Goal: Task Accomplishment & Management: Use online tool/utility

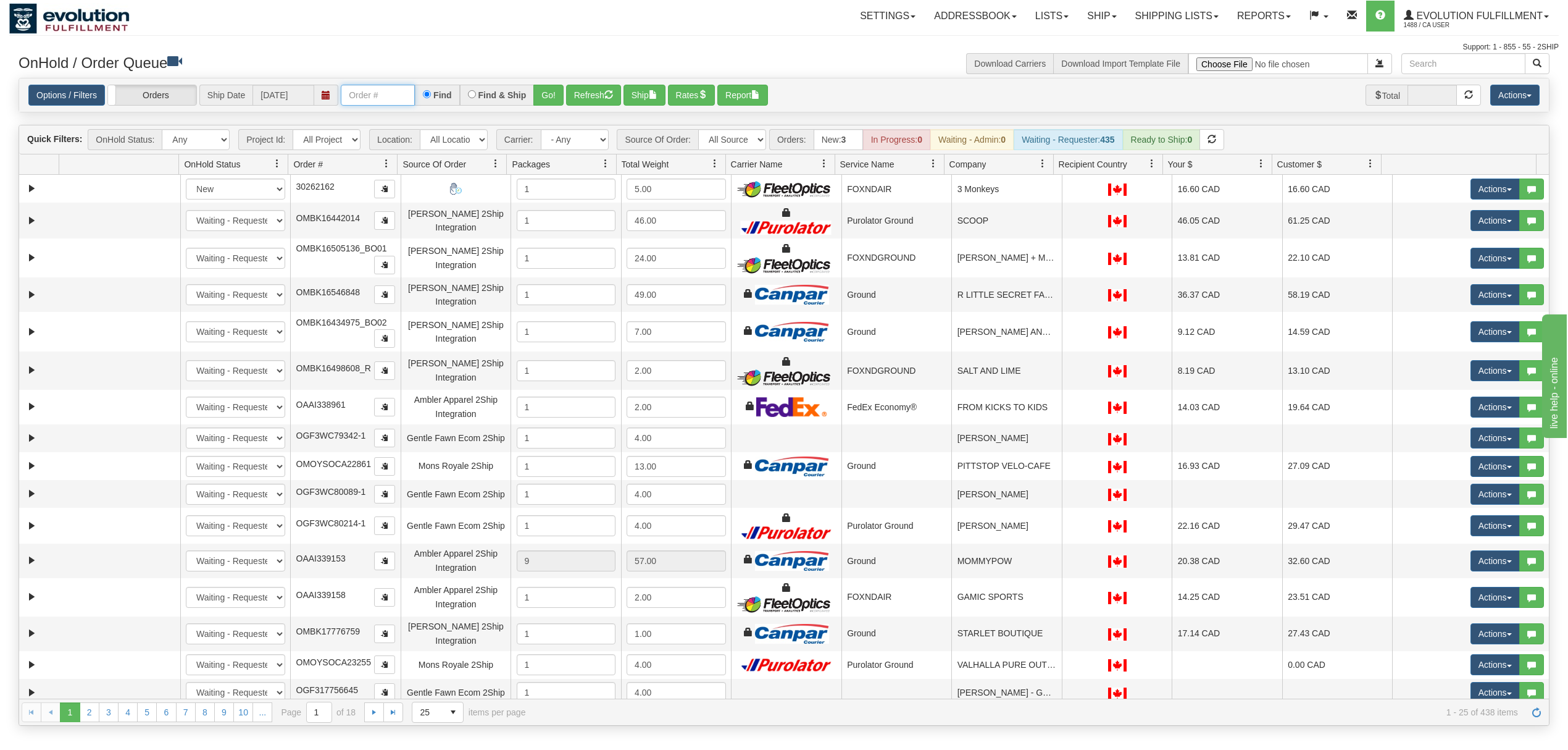
click at [382, 99] on input "text" at bounding box center [377, 95] width 74 height 21
type input "OMOYRA26CA002143"
click at [542, 100] on button "Go!" at bounding box center [548, 95] width 30 height 21
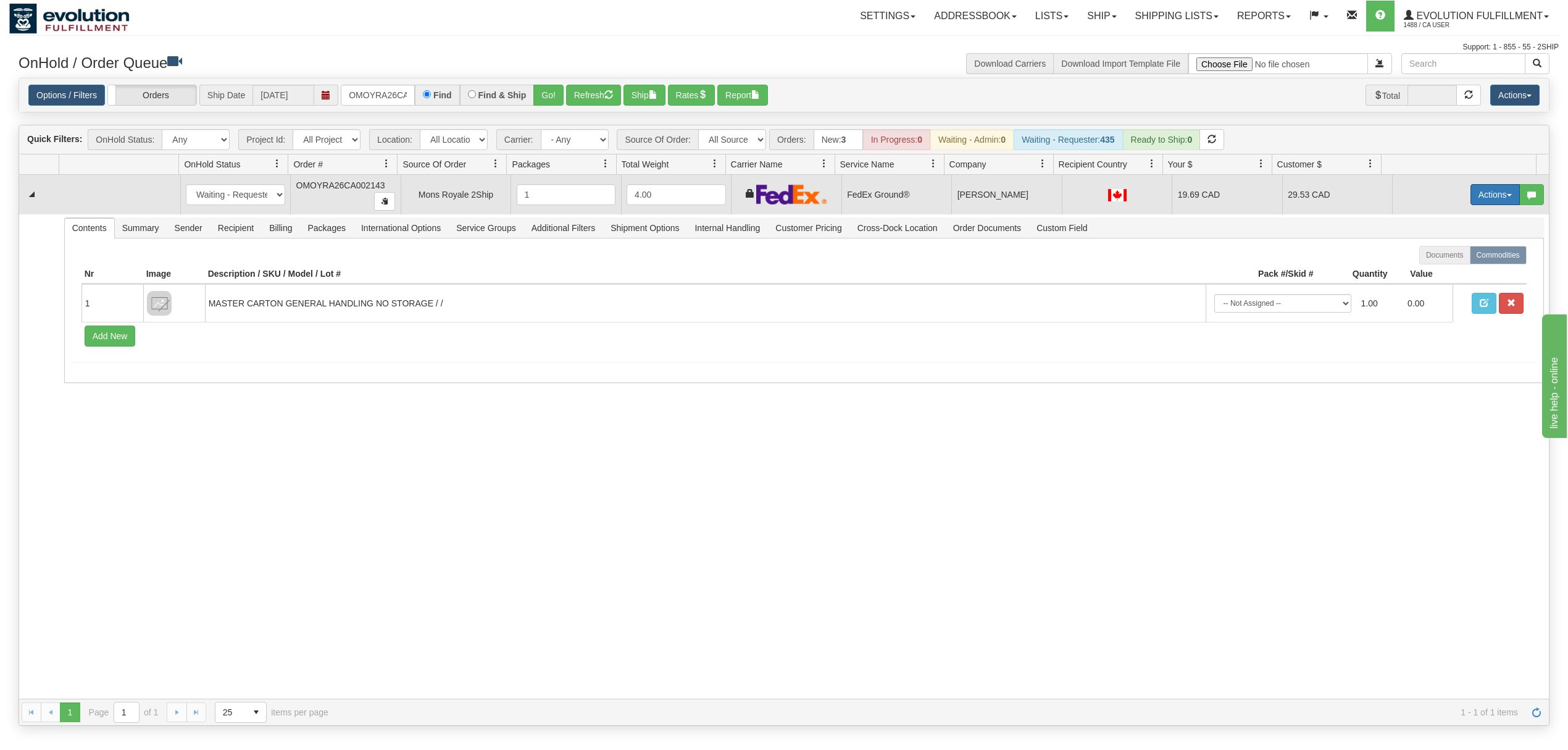
click at [1485, 196] on button "Actions" at bounding box center [1495, 195] width 49 height 21
click at [1438, 271] on span "Ship" at bounding box center [1445, 266] width 26 height 10
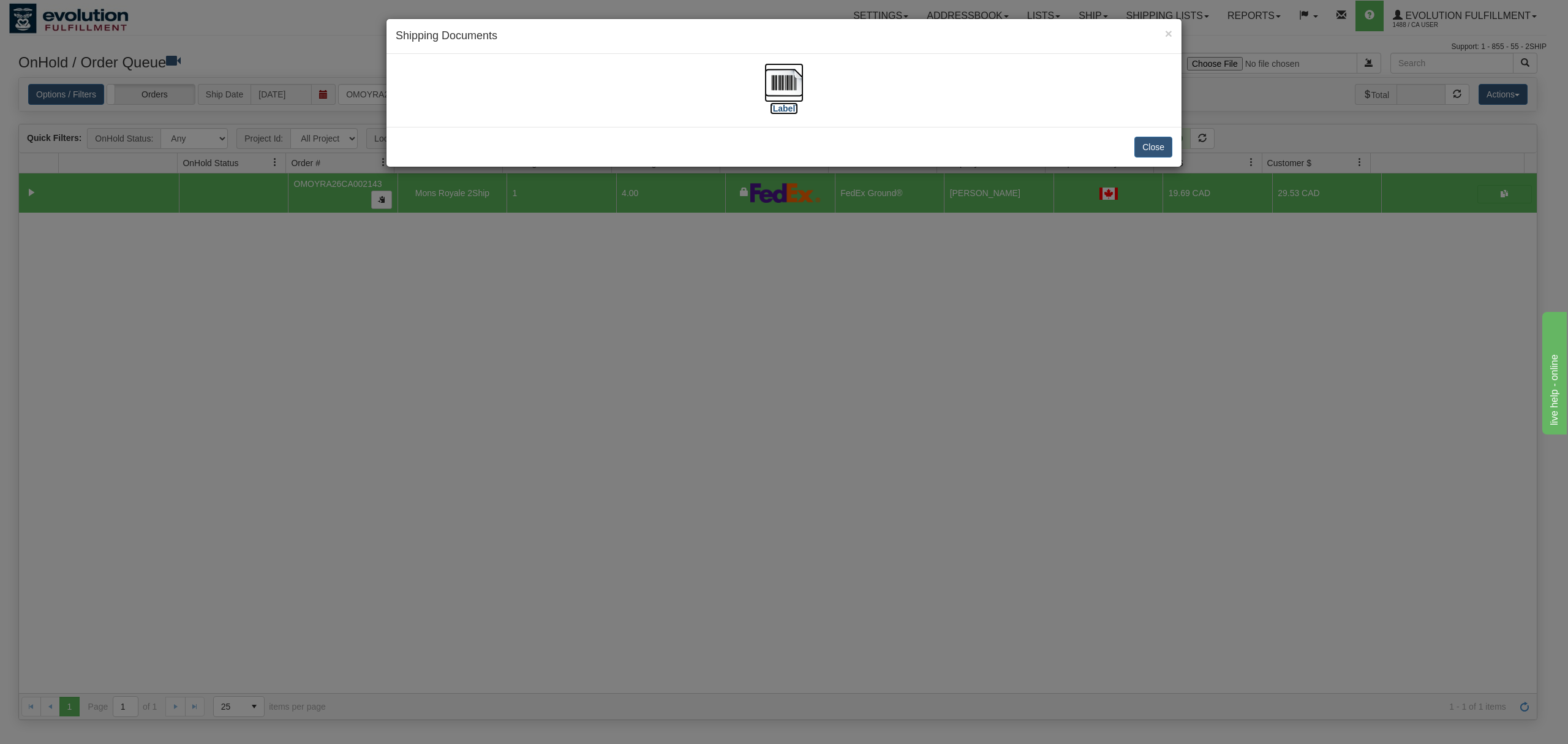
click at [785, 79] on img at bounding box center [783, 82] width 39 height 39
drag, startPoint x: 1164, startPoint y: 150, endPoint x: 684, endPoint y: 112, distance: 481.5
click at [1162, 150] on button "Close" at bounding box center [1152, 147] width 38 height 21
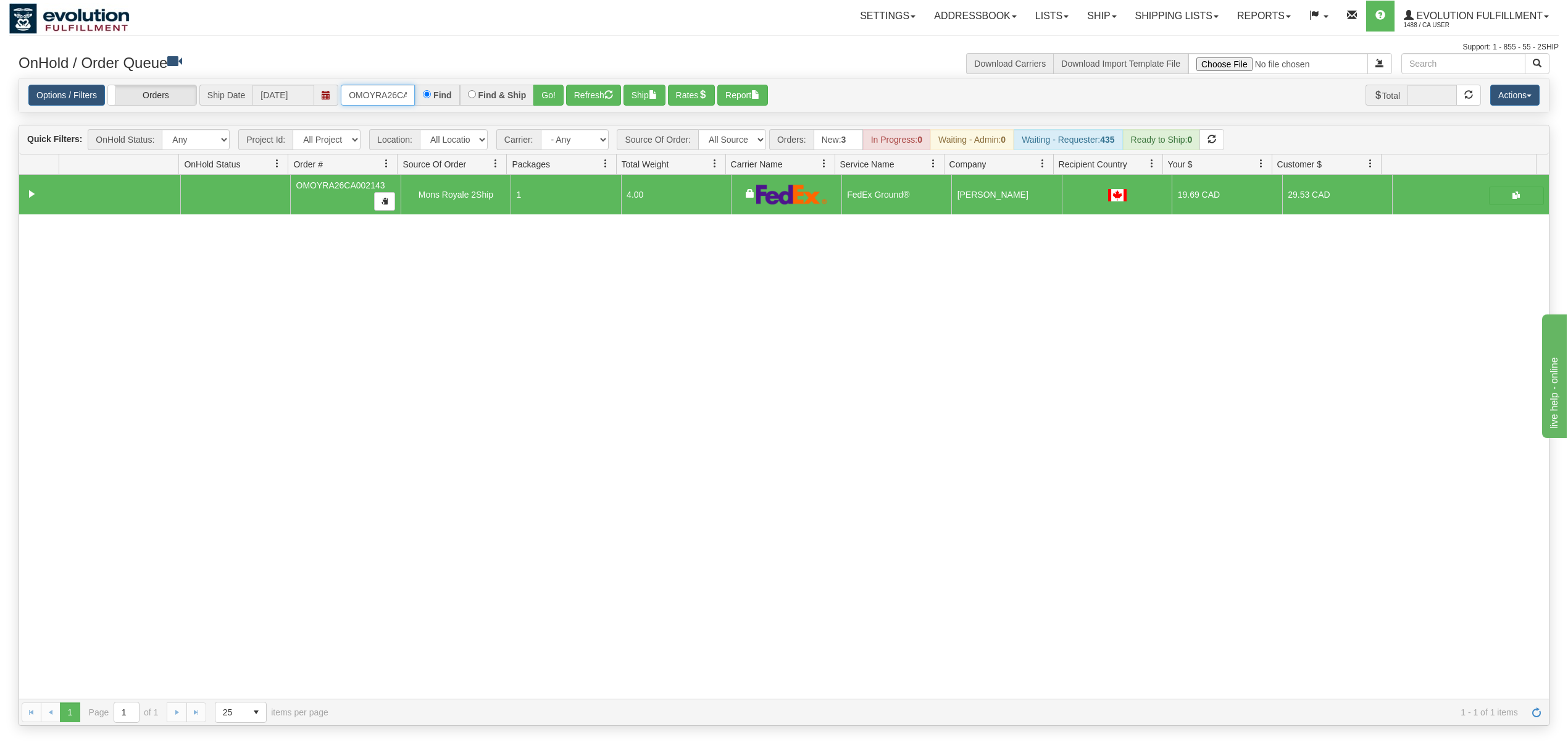
click at [371, 89] on input "OMOYRA26CA002143" at bounding box center [377, 95] width 74 height 21
click at [734, 141] on select "All Sources AirBlaster 2Ship Integration Ambler Apparel 2Ship Integration BC [M…" at bounding box center [731, 140] width 68 height 21
select select "EMU Australia 2Ship Integration"
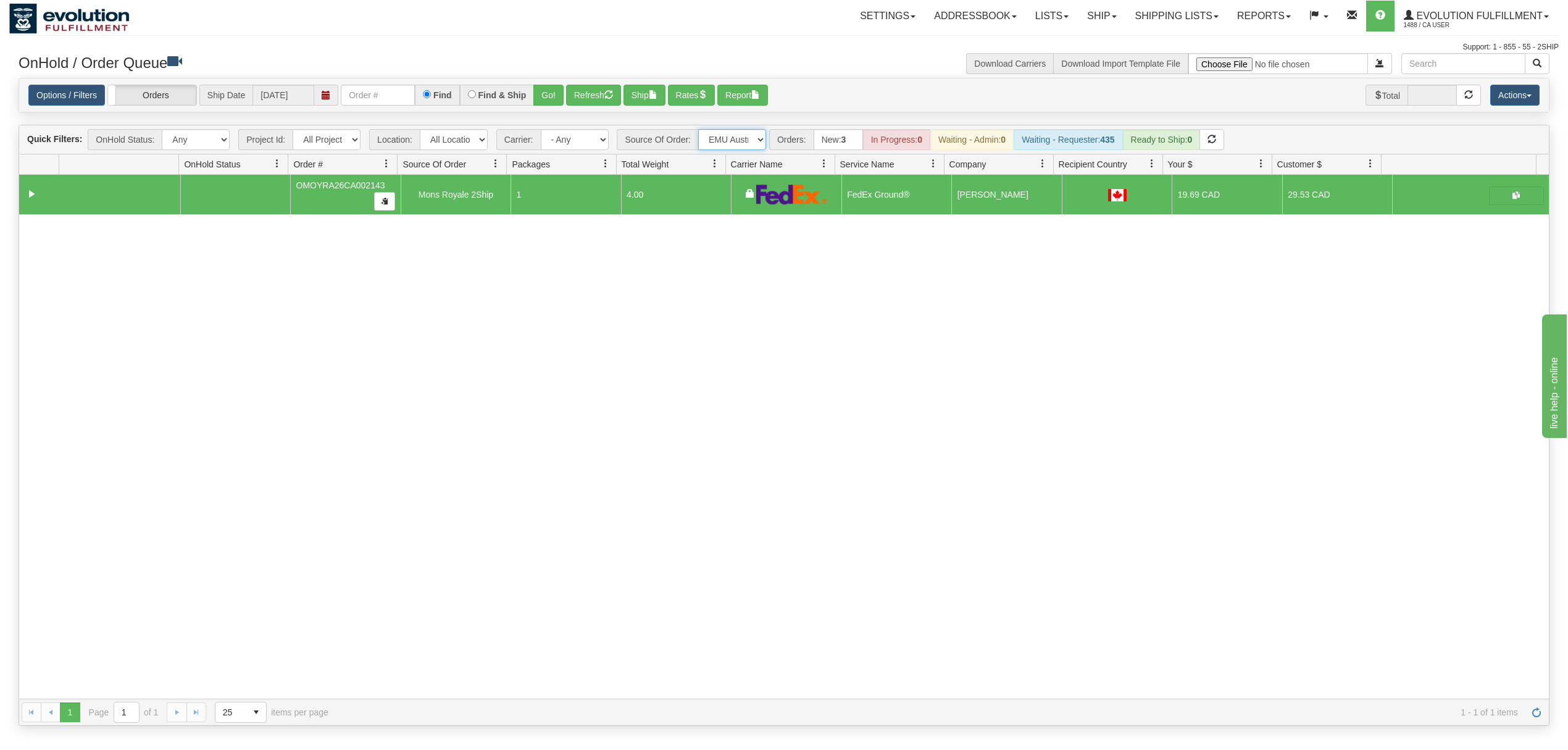
click at [700, 130] on select "All Sources AirBlaster 2Ship Integration Ambler Apparel 2Ship Integration BC [M…" at bounding box center [731, 140] width 68 height 21
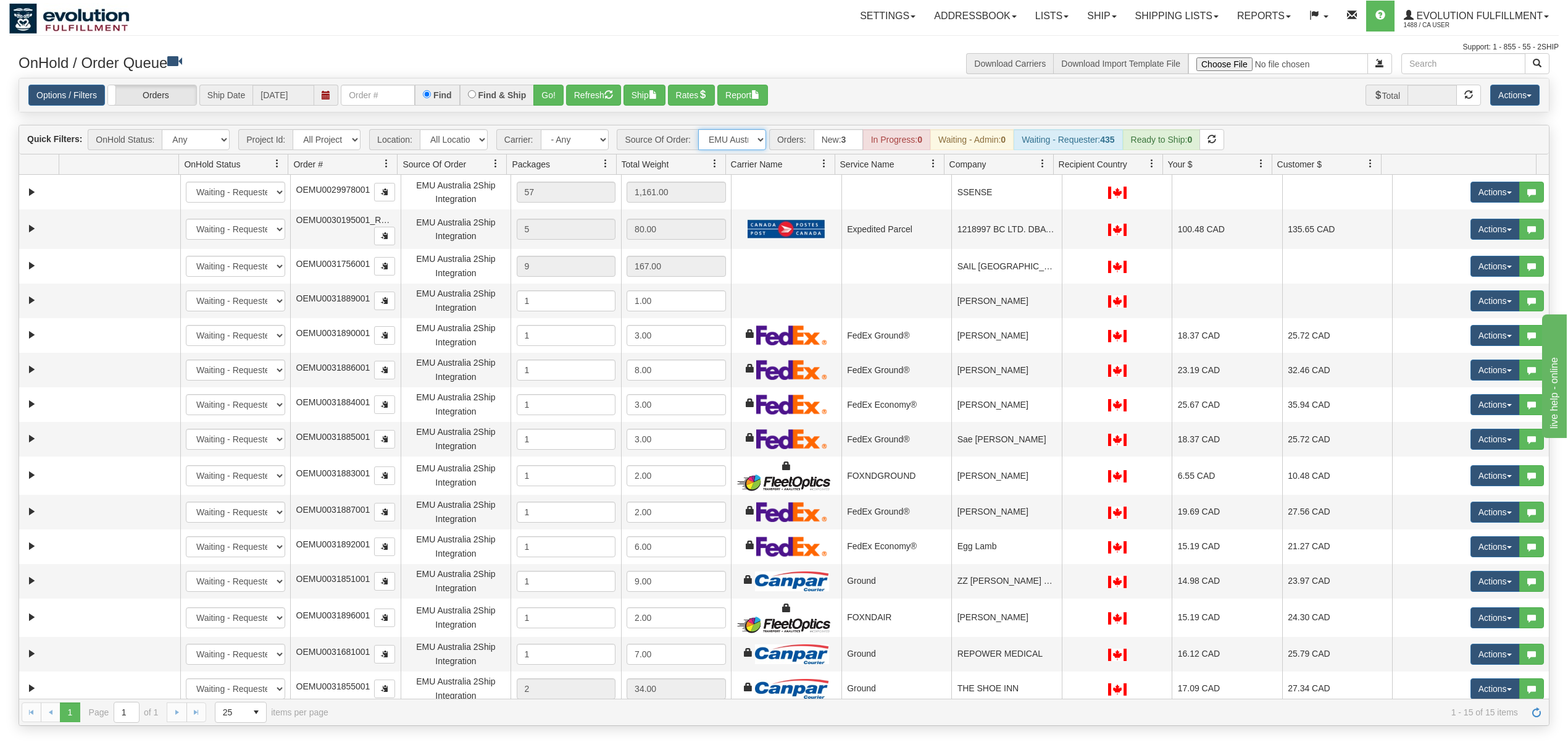
click at [1040, 173] on link at bounding box center [1043, 164] width 21 height 21
click at [1052, 200] on span "Sort Ascending" at bounding box center [1081, 194] width 98 height 33
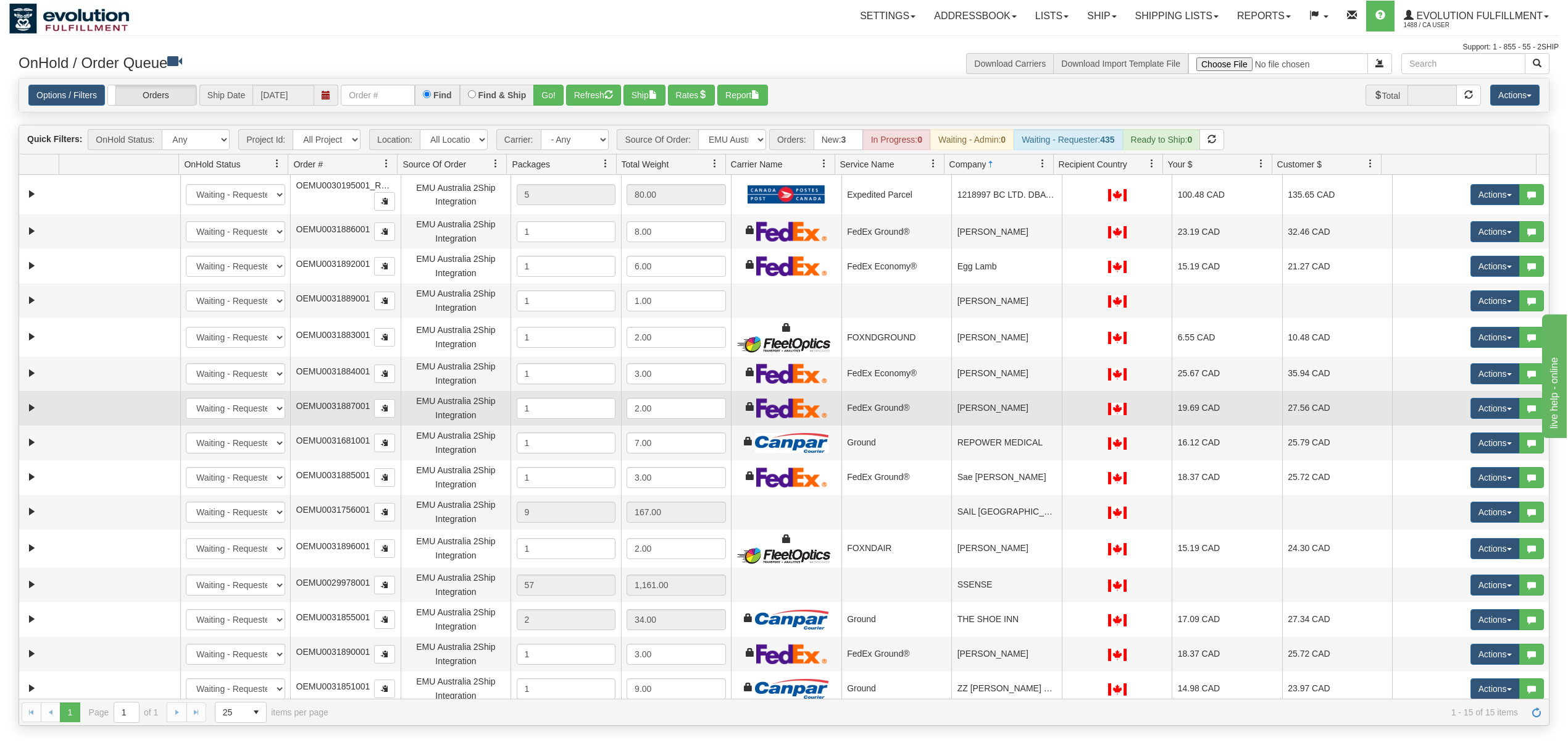
click at [1014, 423] on td "[PERSON_NAME]" at bounding box center [1007, 408] width 111 height 34
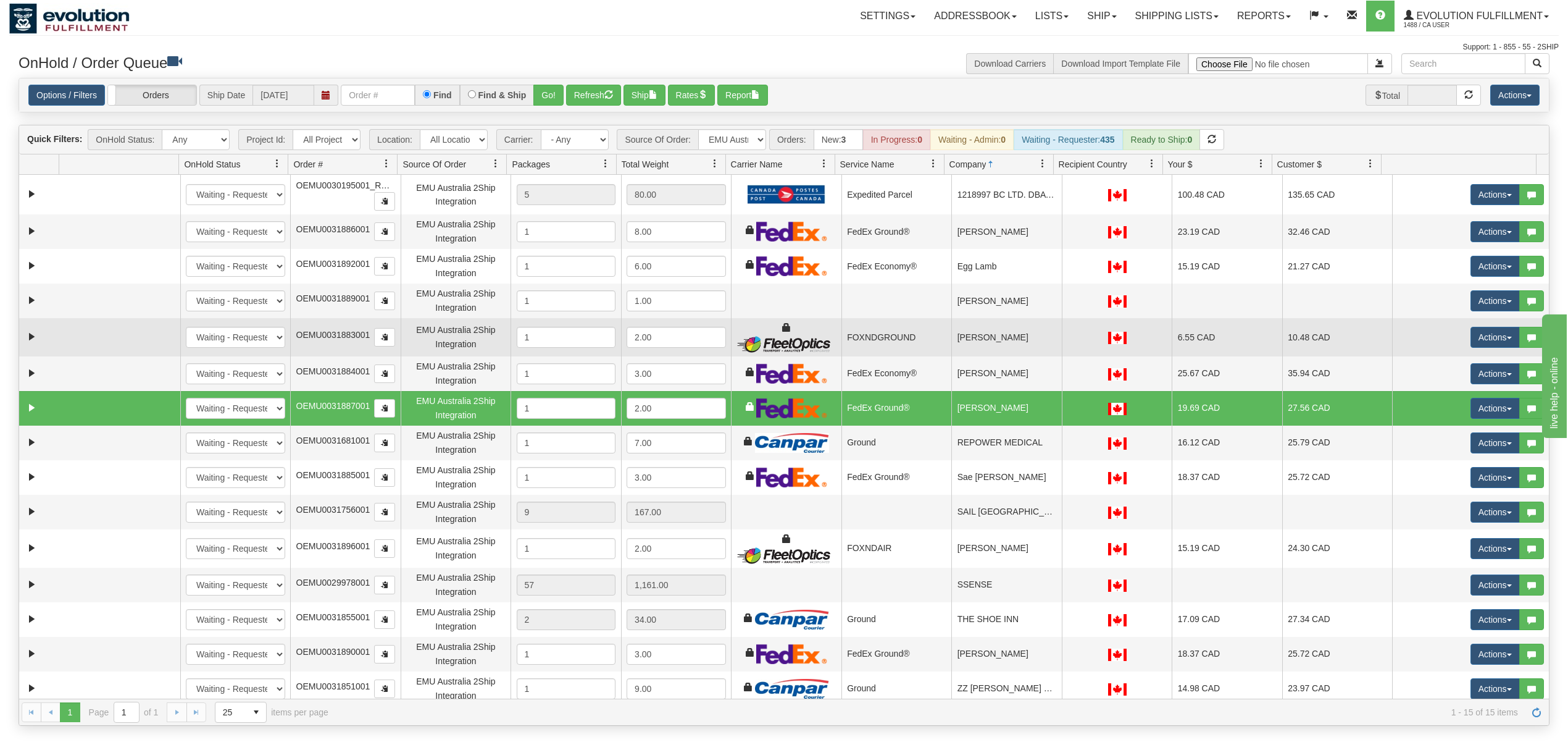
click at [989, 342] on td "[PERSON_NAME]" at bounding box center [1007, 336] width 111 height 38
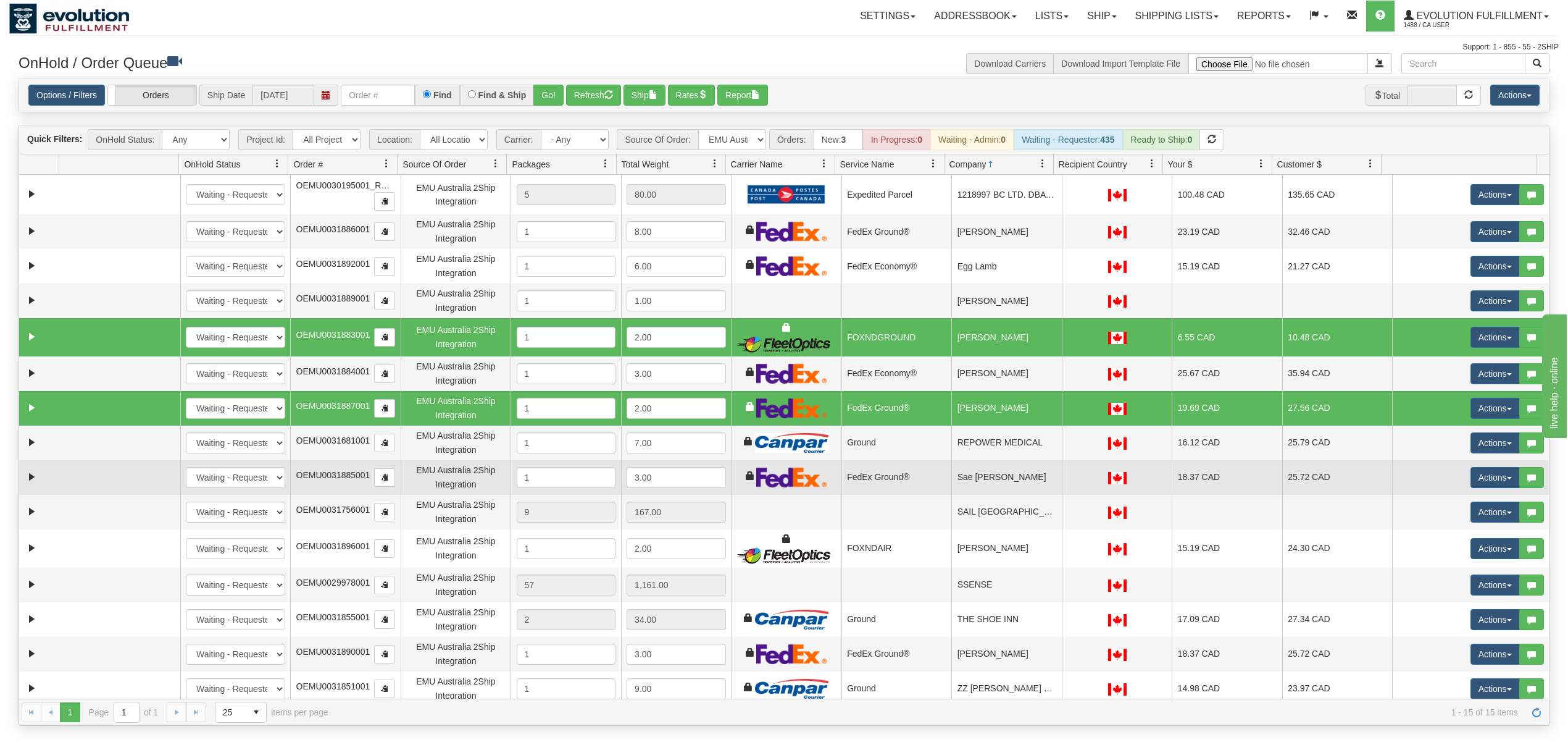
click at [971, 482] on td "Sae [PERSON_NAME]" at bounding box center [1007, 477] width 111 height 34
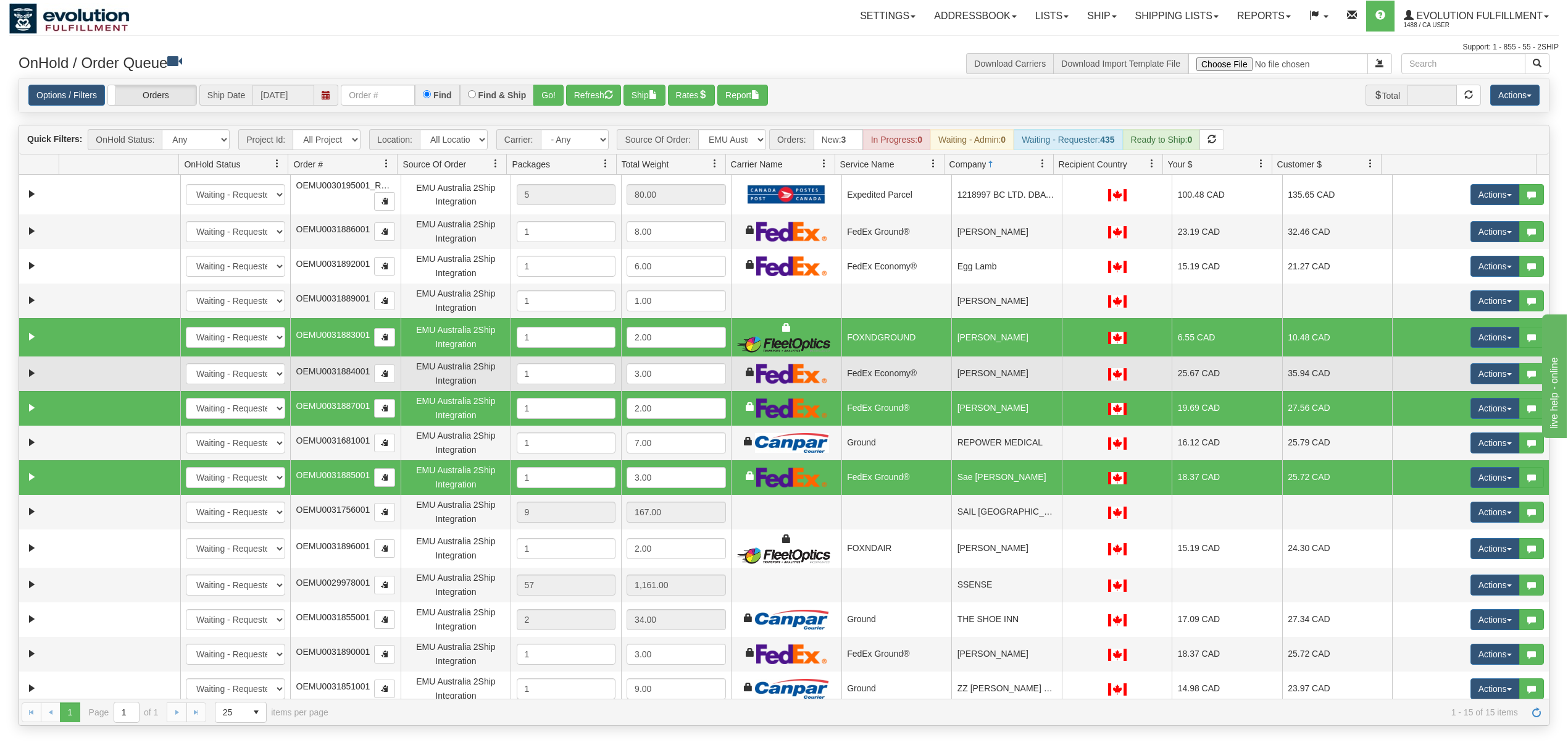
click at [985, 376] on td "[PERSON_NAME]" at bounding box center [1007, 373] width 111 height 34
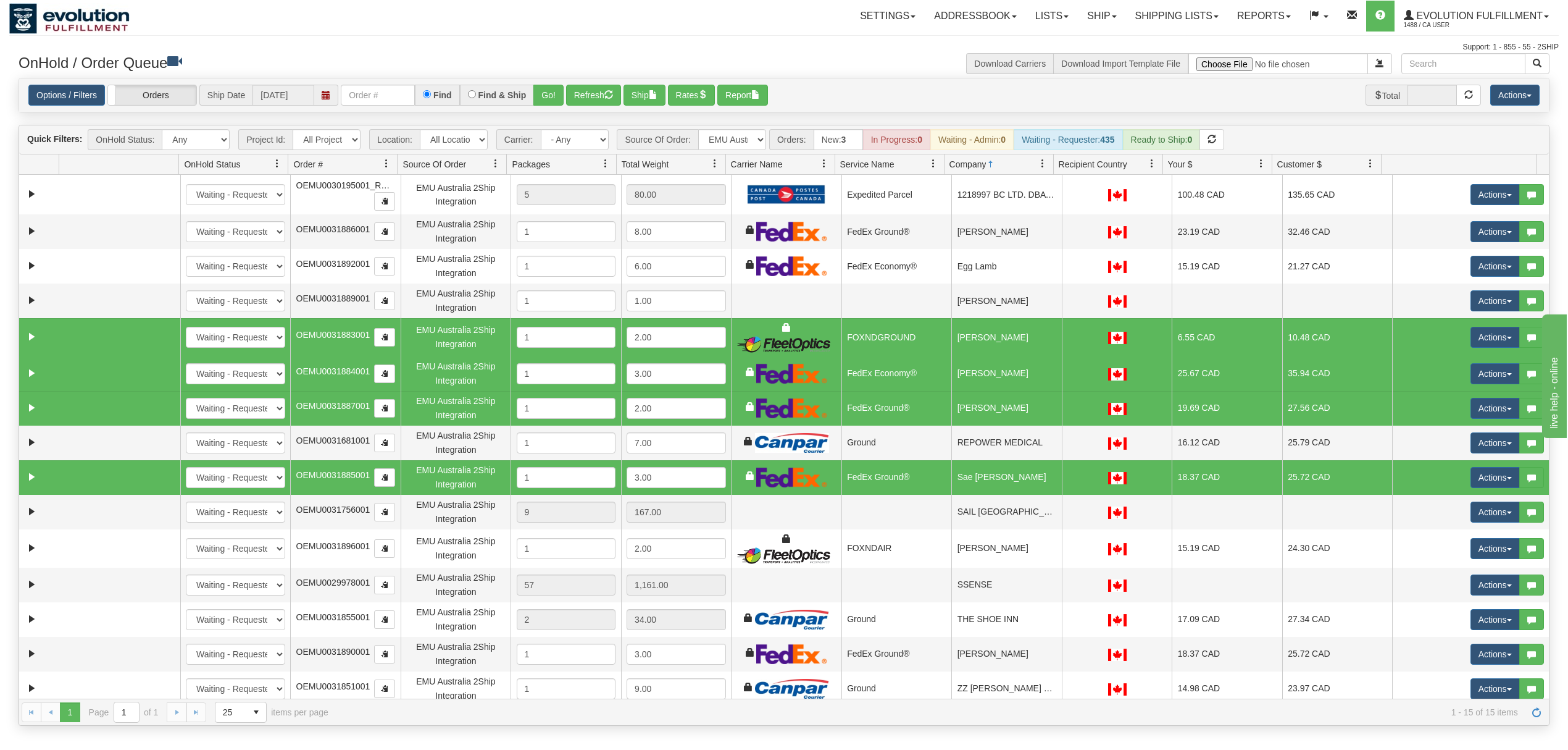
click at [985, 376] on td "[PERSON_NAME]" at bounding box center [1007, 373] width 111 height 34
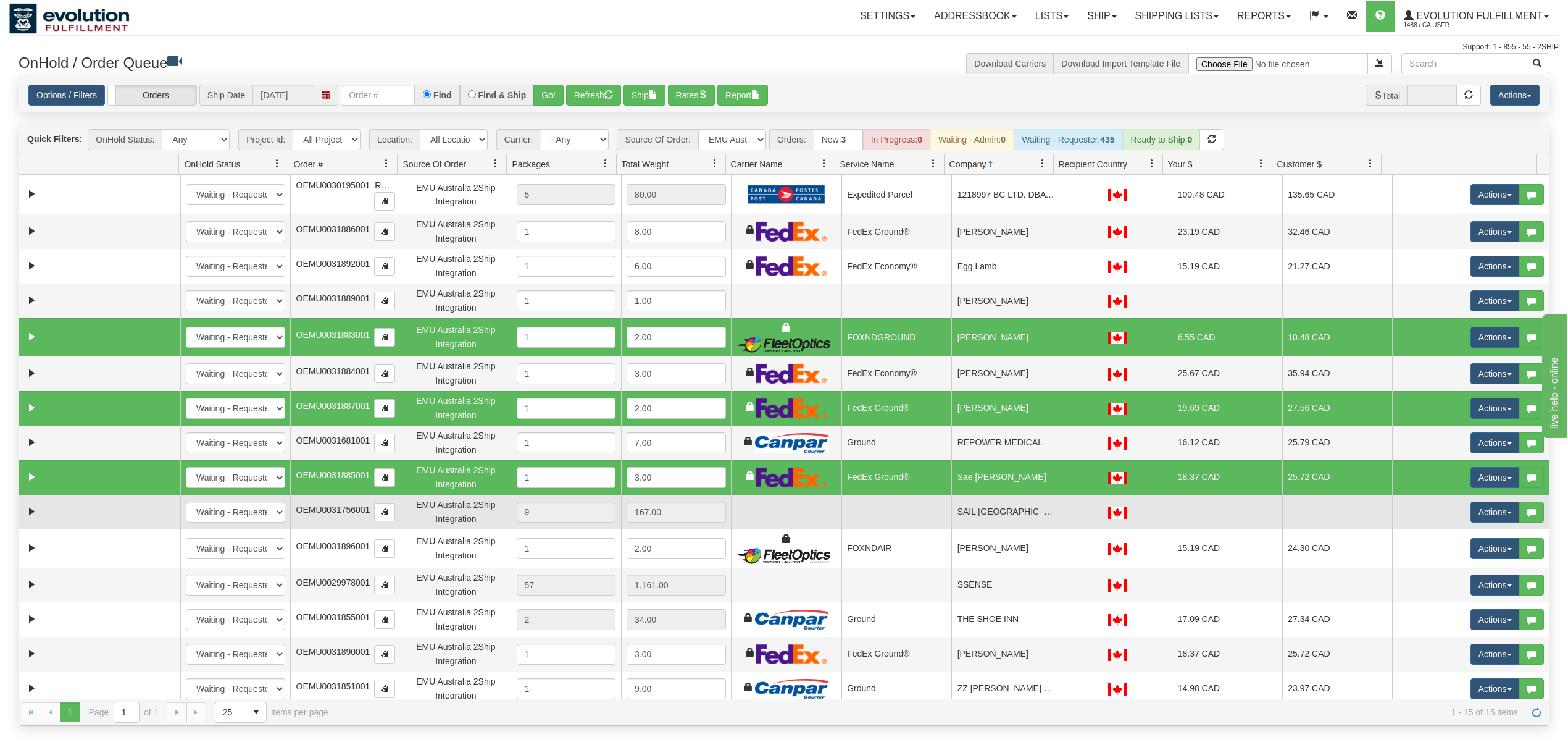
scroll to position [6, 0]
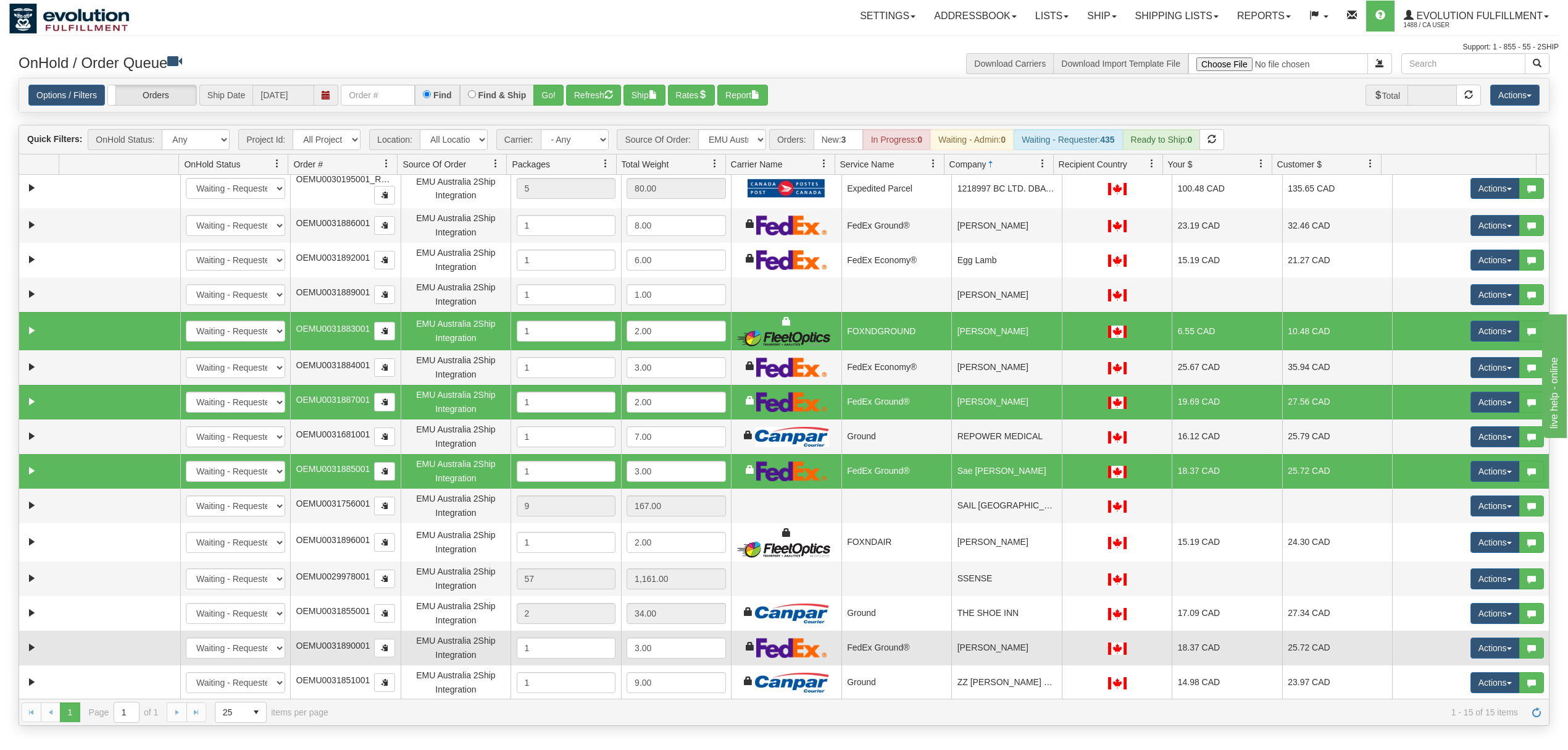
click at [1022, 646] on td "[PERSON_NAME]" at bounding box center [1007, 647] width 111 height 34
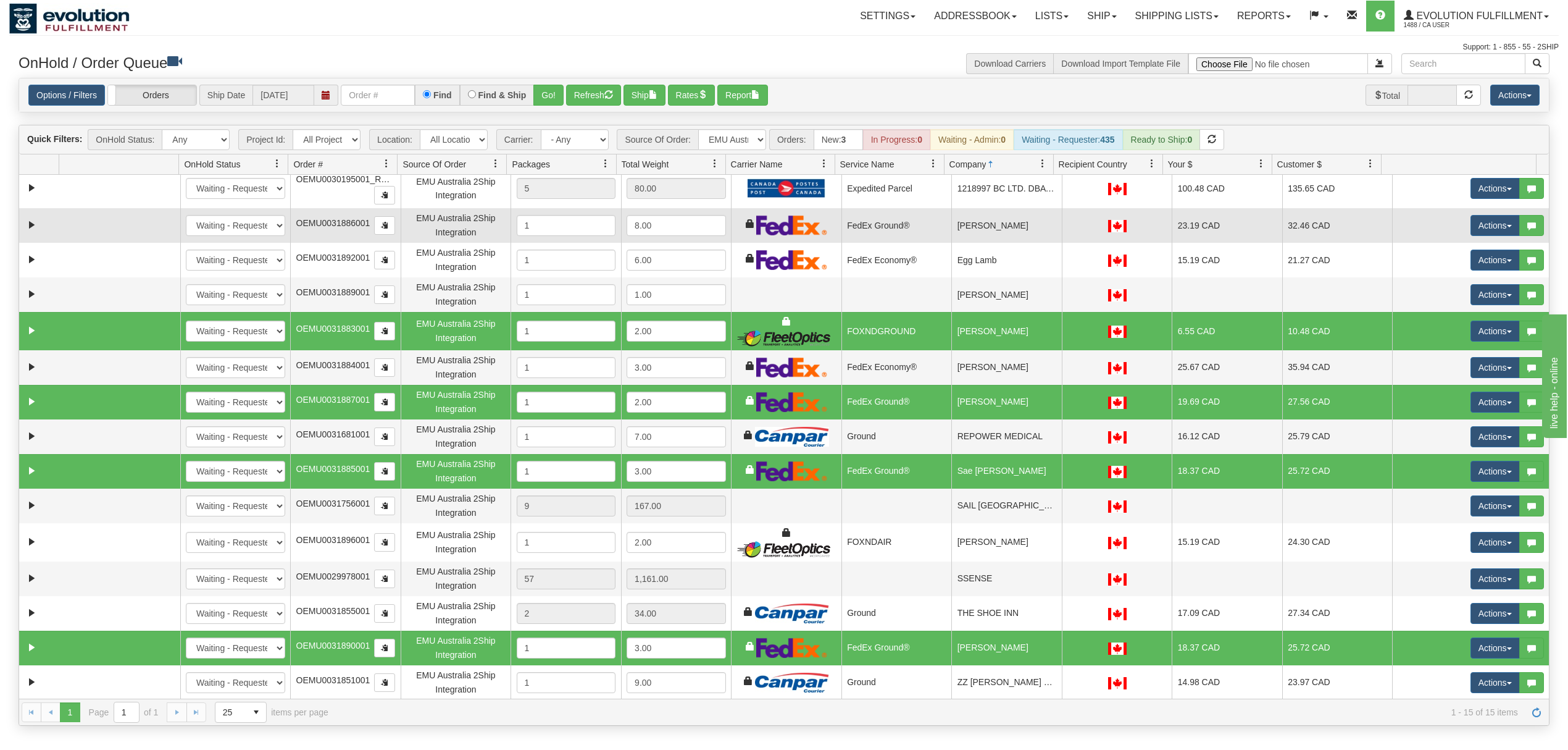
click at [1029, 235] on td "[PERSON_NAME]" at bounding box center [1007, 224] width 111 height 34
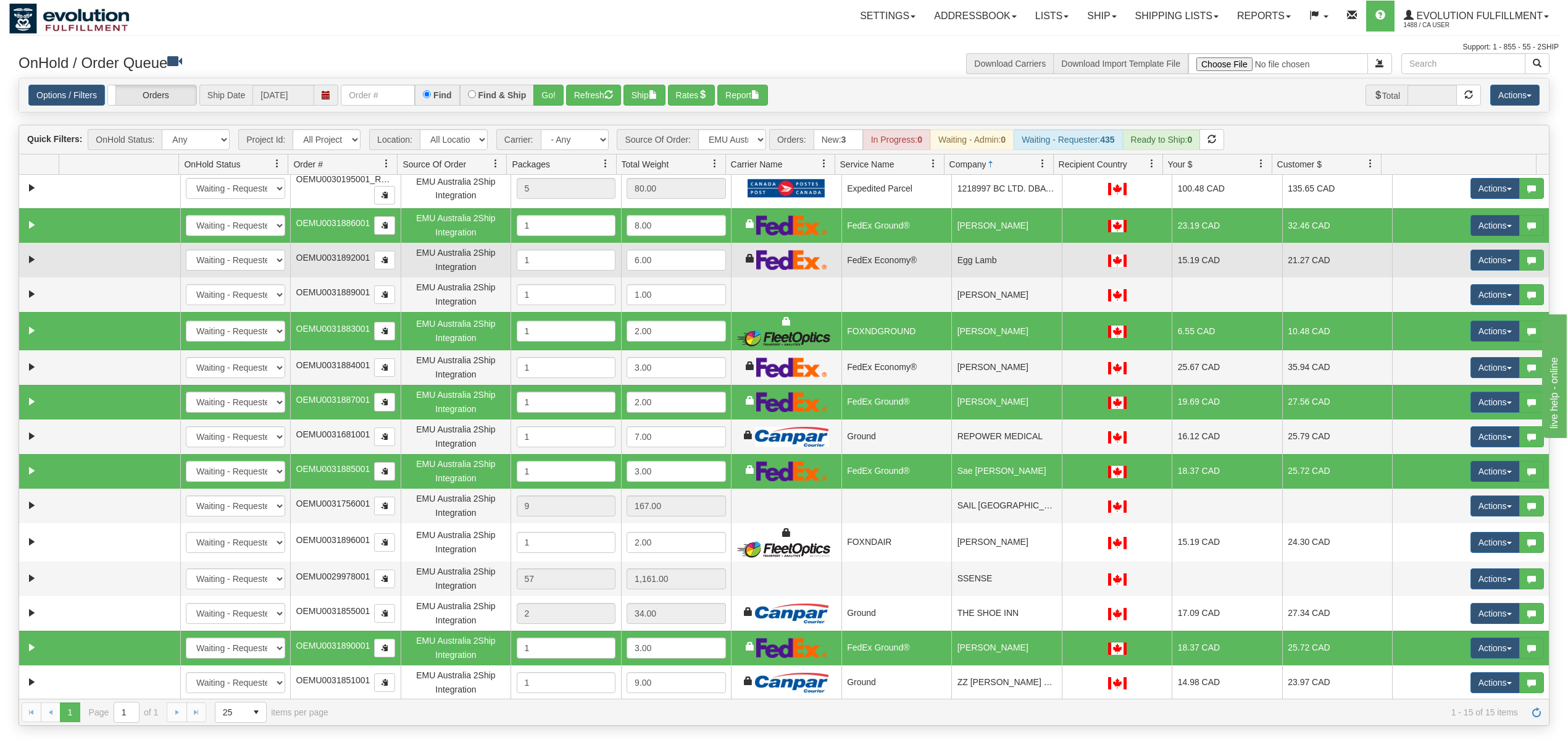
click at [1004, 261] on td "Egg Lamb" at bounding box center [1007, 260] width 111 height 34
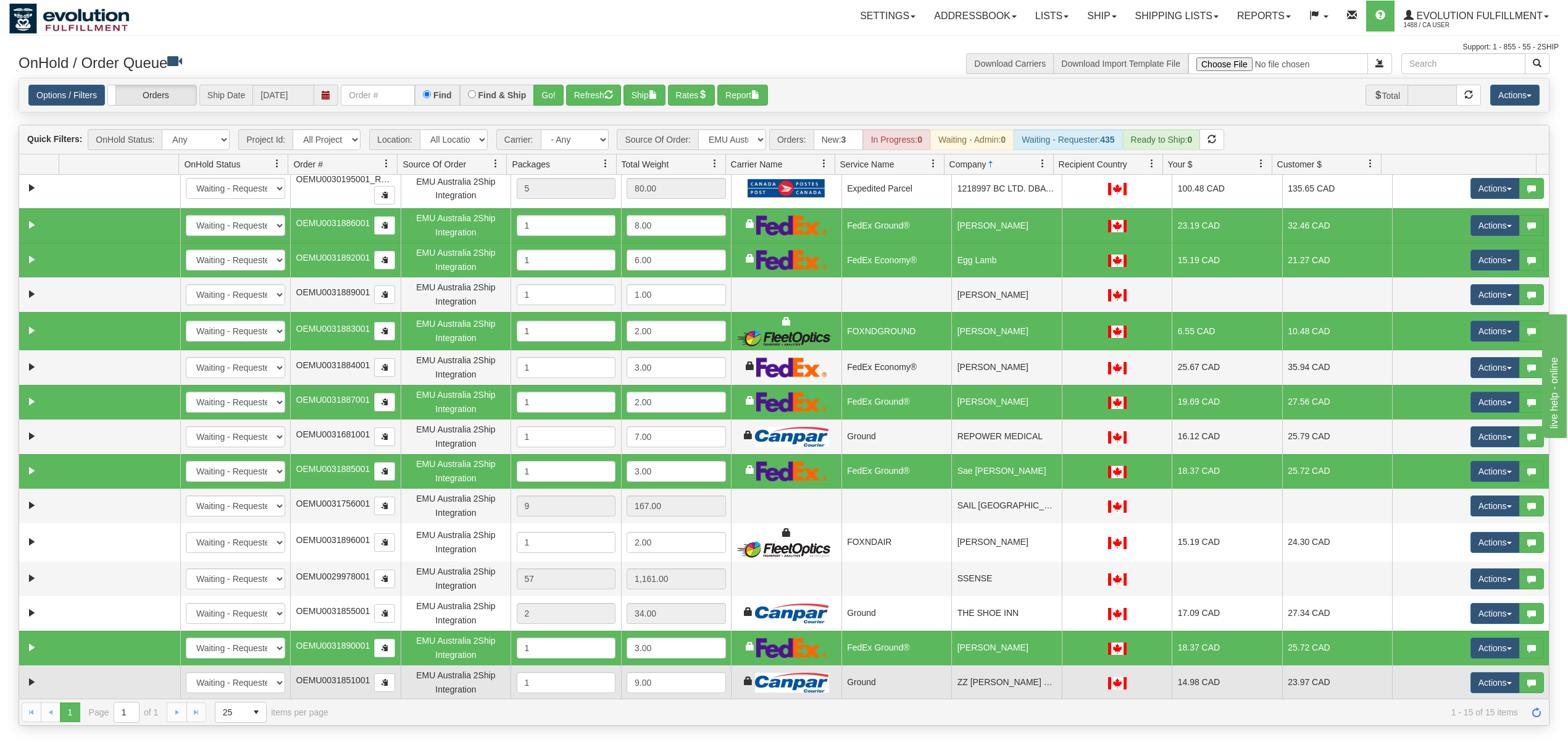
click at [1018, 680] on td "ZZ [PERSON_NAME] Comfort Distribution" at bounding box center [1007, 682] width 111 height 34
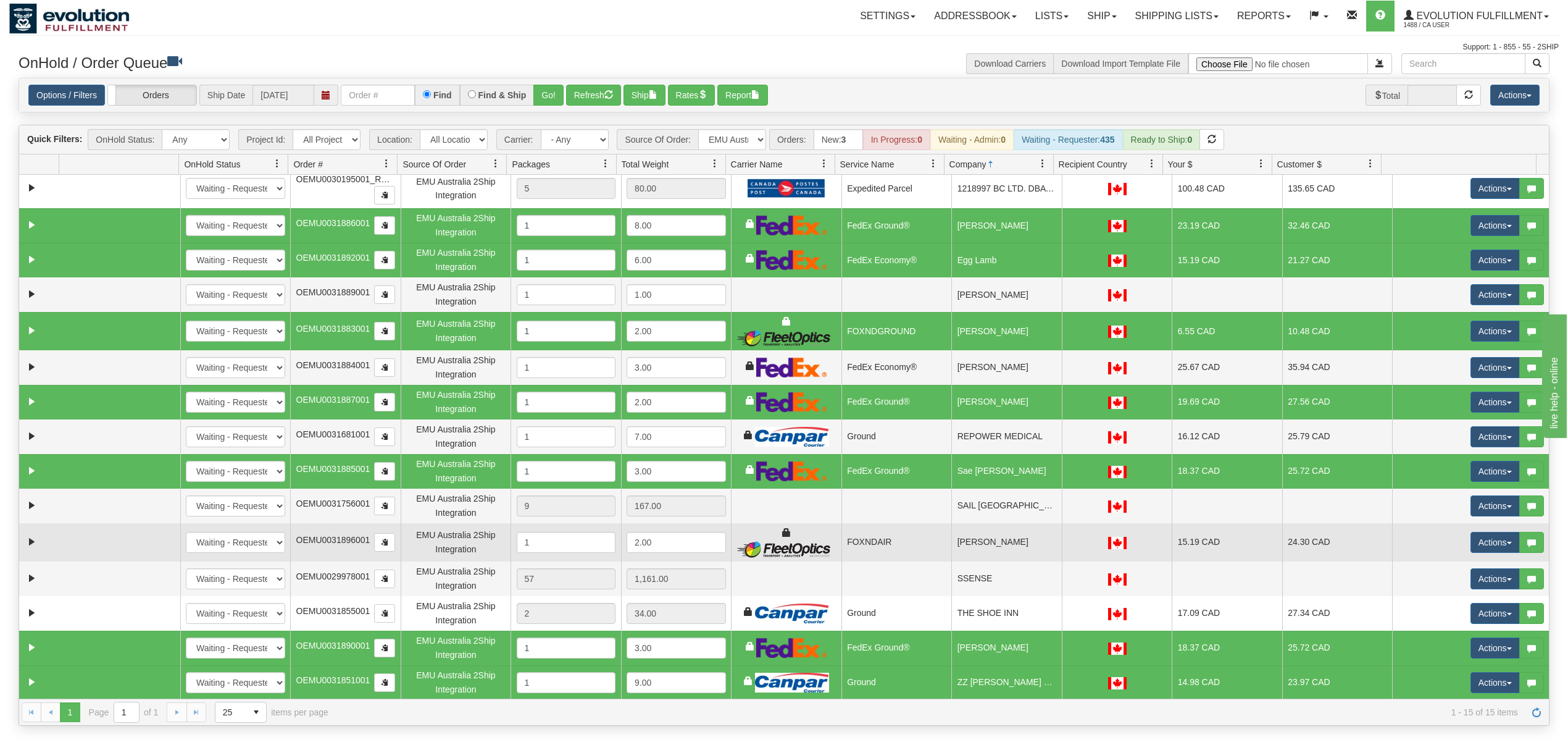
click at [1022, 554] on td "[PERSON_NAME]" at bounding box center [1007, 541] width 111 height 38
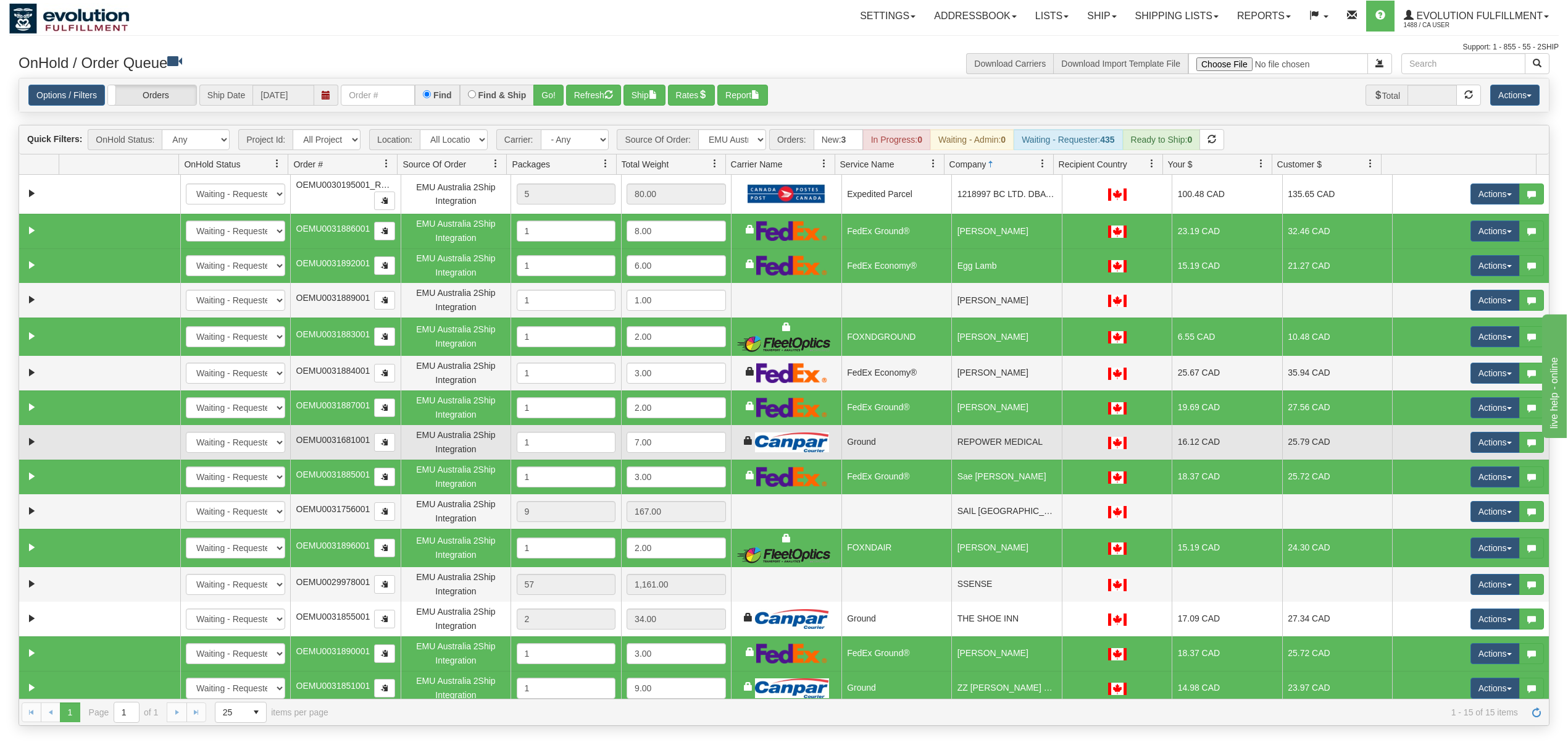
scroll to position [0, 0]
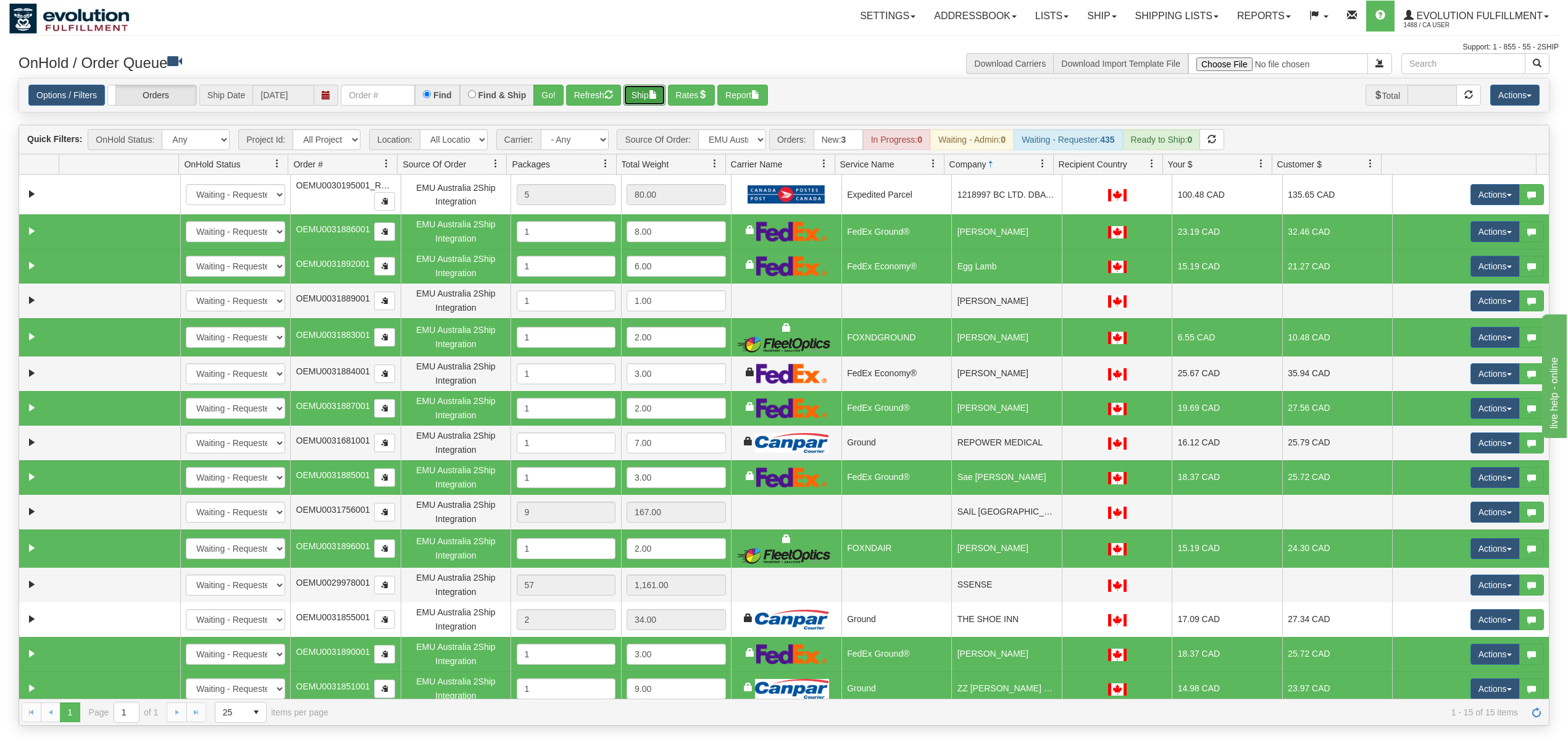
click at [643, 96] on button "Ship" at bounding box center [645, 95] width 42 height 21
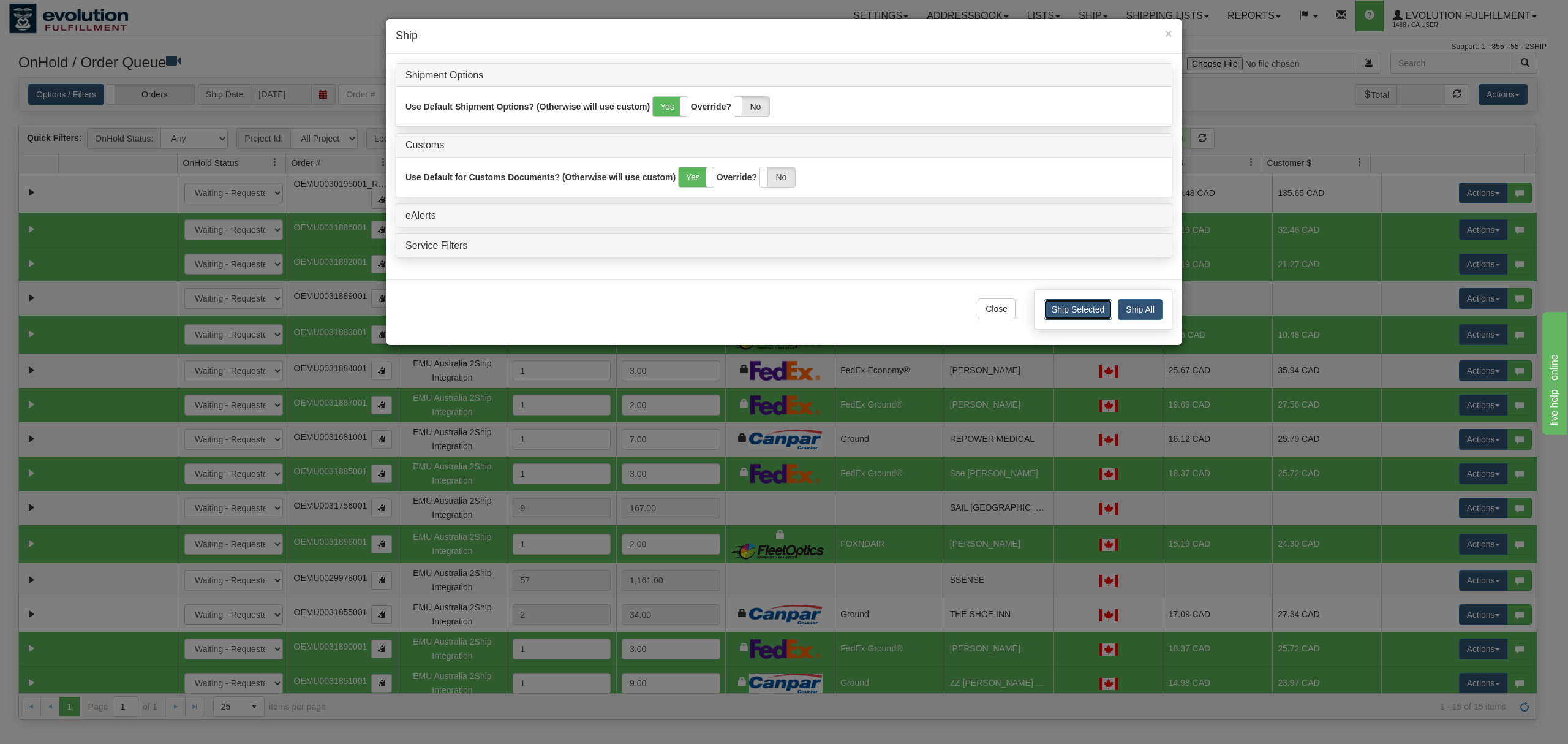
click at [1096, 319] on button "Ship Selected" at bounding box center [1077, 309] width 69 height 21
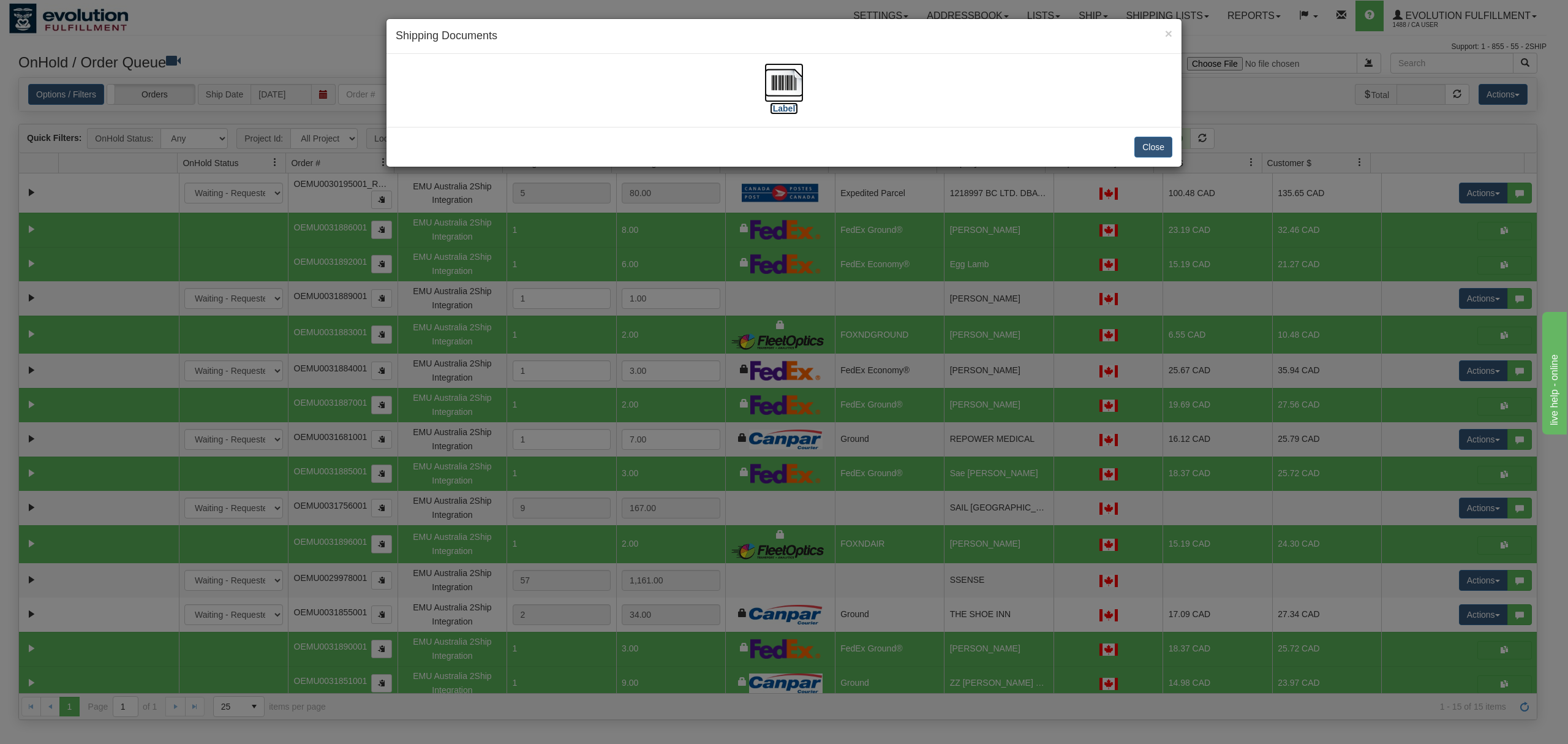
click at [781, 74] on img at bounding box center [783, 82] width 39 height 39
click at [1152, 148] on button "Close" at bounding box center [1152, 147] width 38 height 21
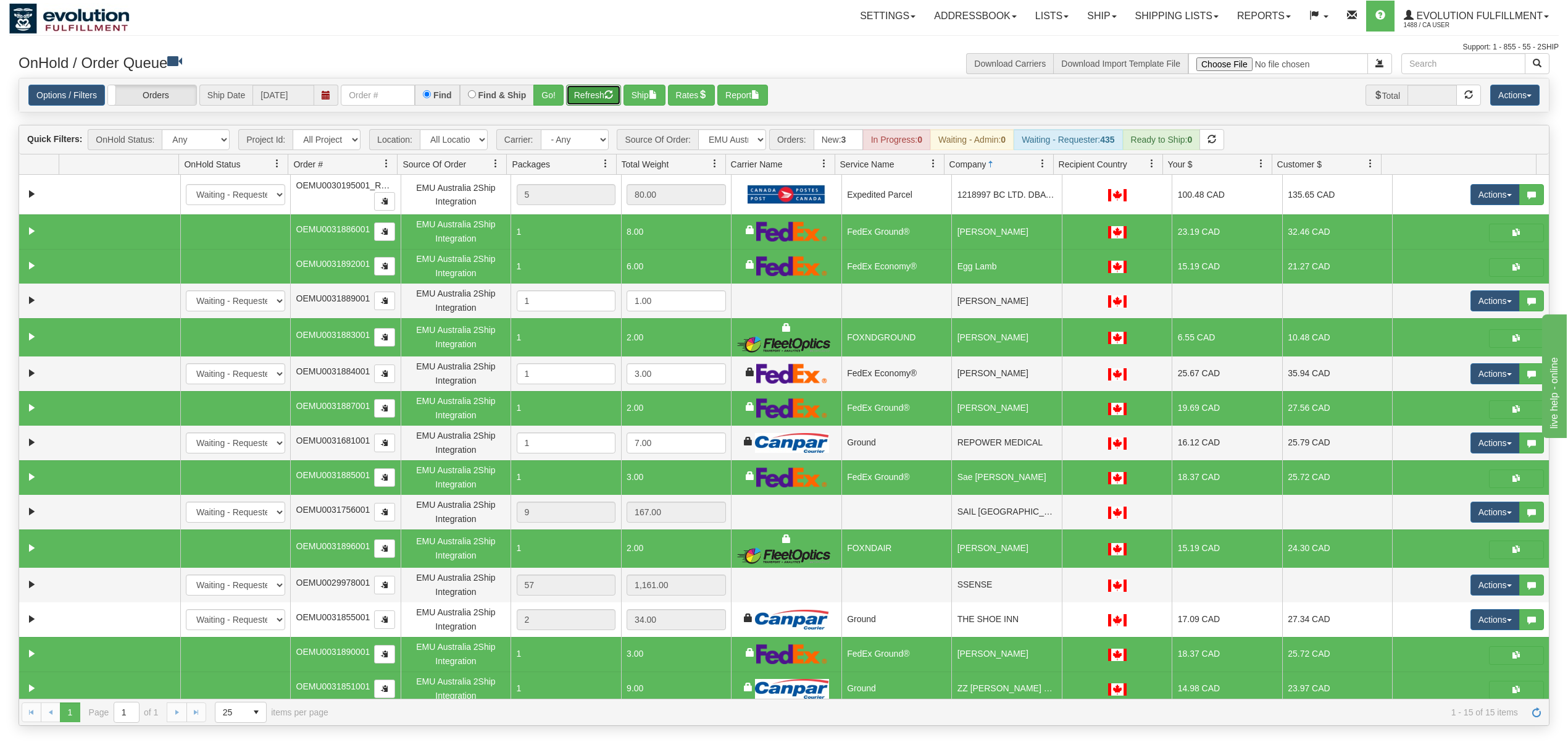
click at [594, 92] on button "Refresh" at bounding box center [593, 95] width 55 height 21
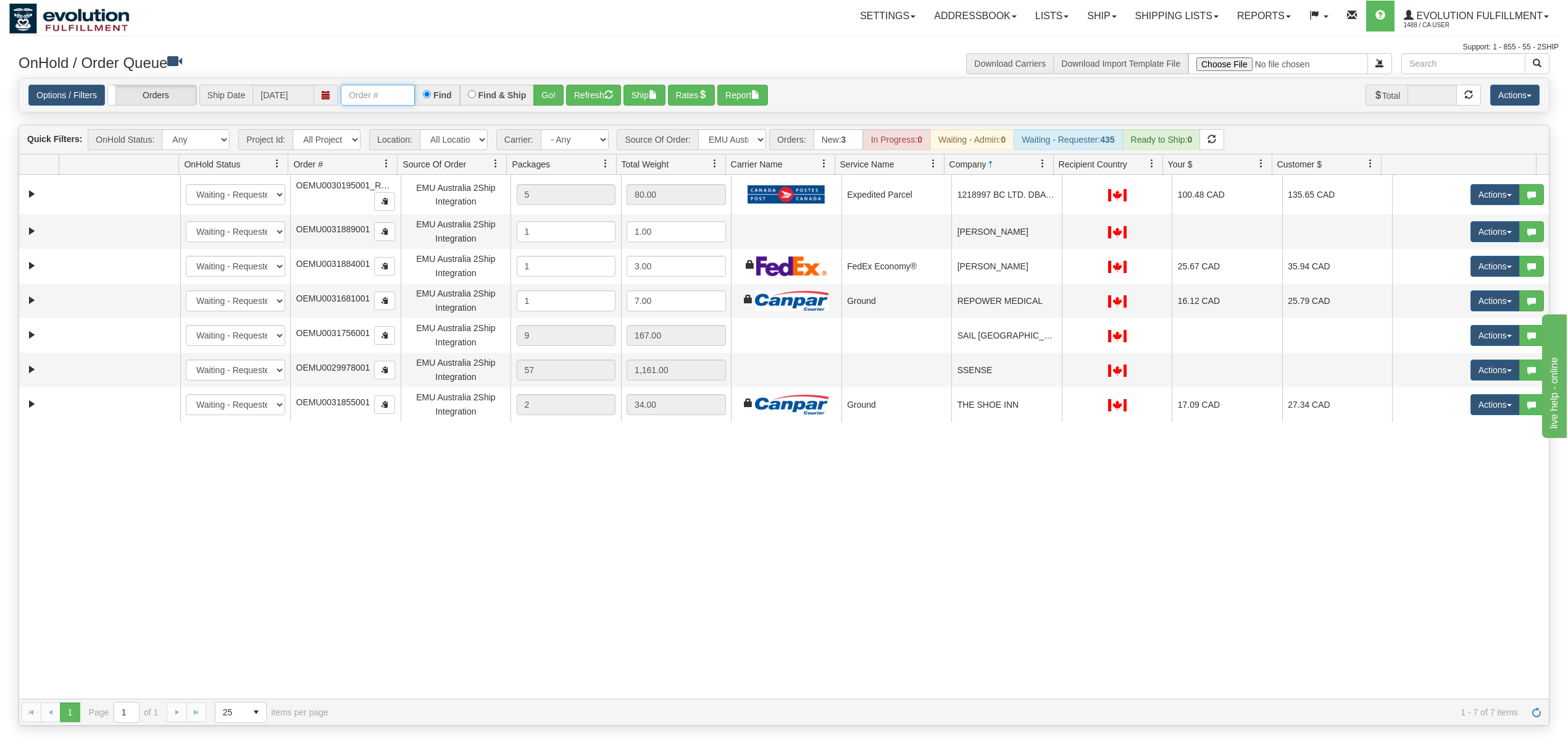
click at [398, 99] on input "text" at bounding box center [377, 95] width 74 height 21
type input "OGF318520982"
click at [551, 99] on button "Go!" at bounding box center [548, 95] width 30 height 21
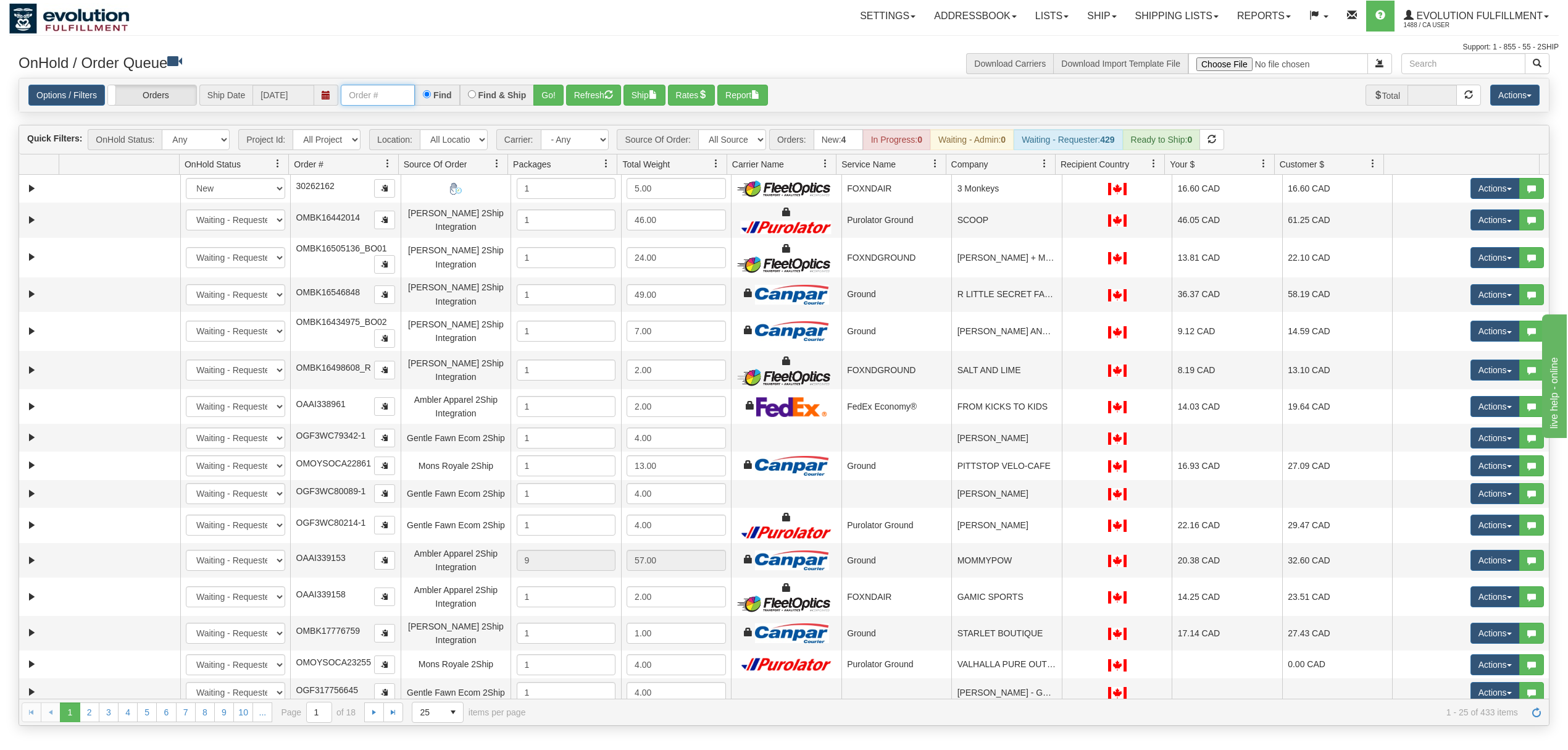
click at [374, 94] on input "text" at bounding box center [377, 95] width 74 height 21
type input "OGF318520982"
click at [542, 96] on button "Go!" at bounding box center [548, 95] width 30 height 21
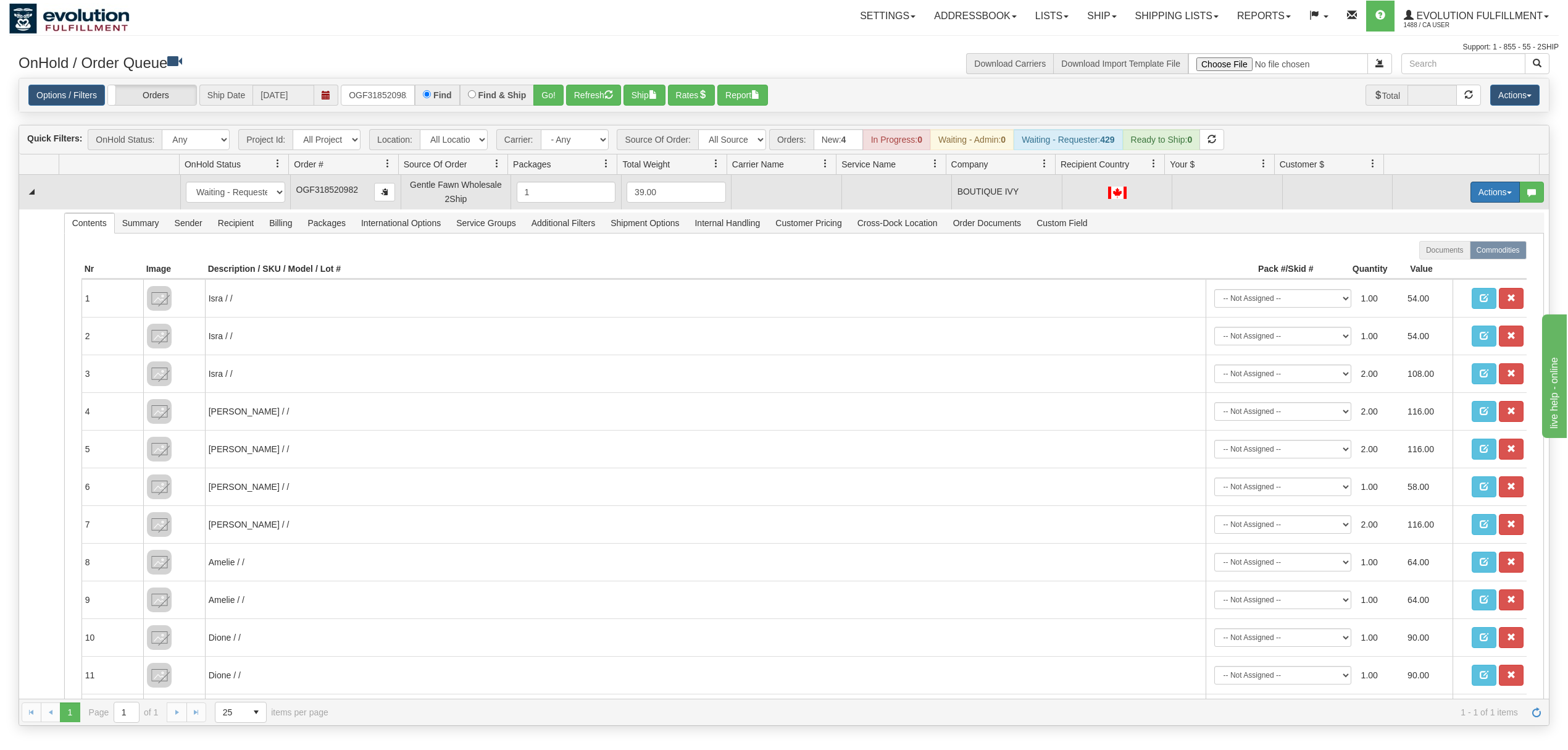
click at [1476, 194] on button "Actions" at bounding box center [1495, 192] width 49 height 21
click at [1445, 252] on span "Rate All Services" at bounding box center [1469, 247] width 74 height 10
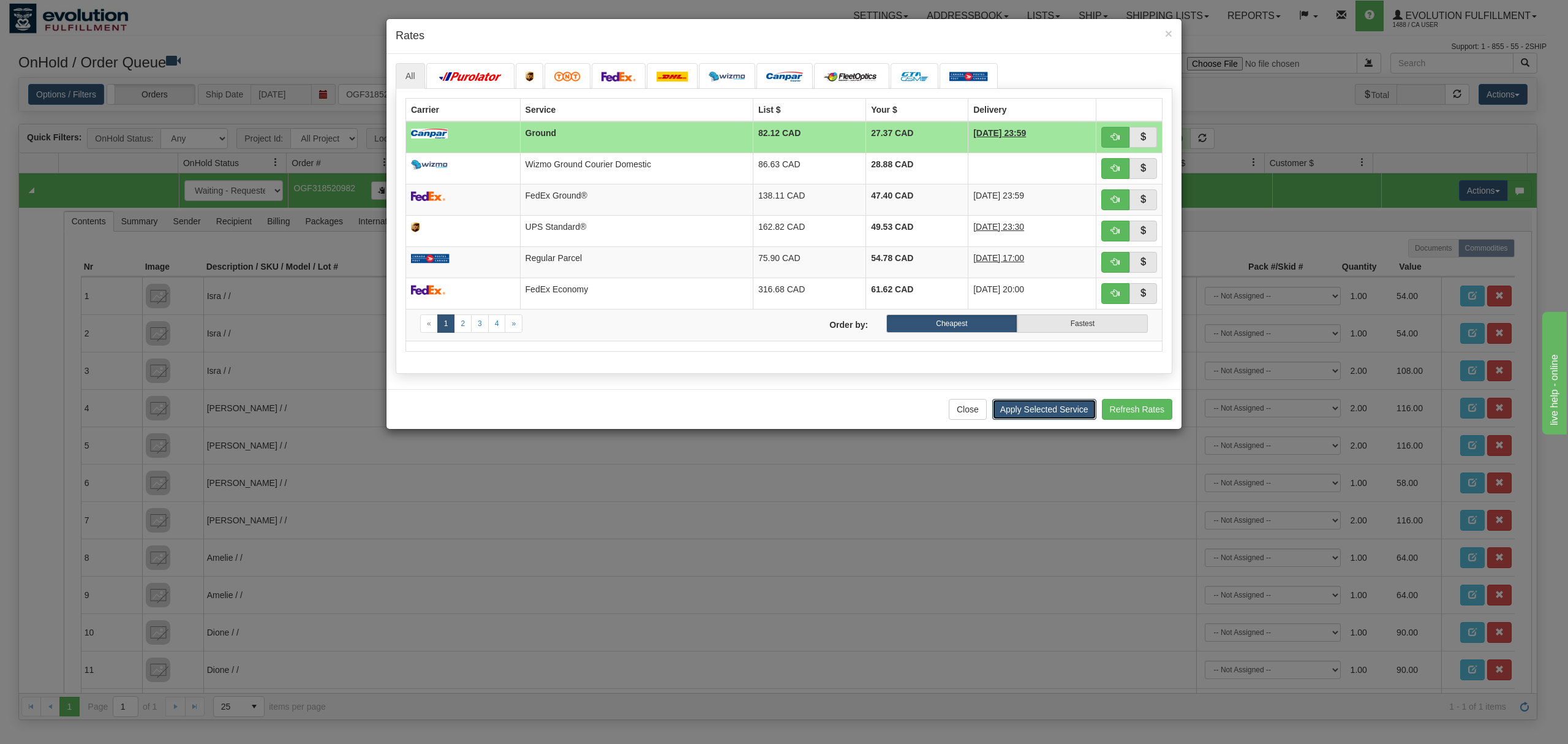
click at [1043, 415] on button "Apply Selected Service" at bounding box center [1043, 410] width 104 height 21
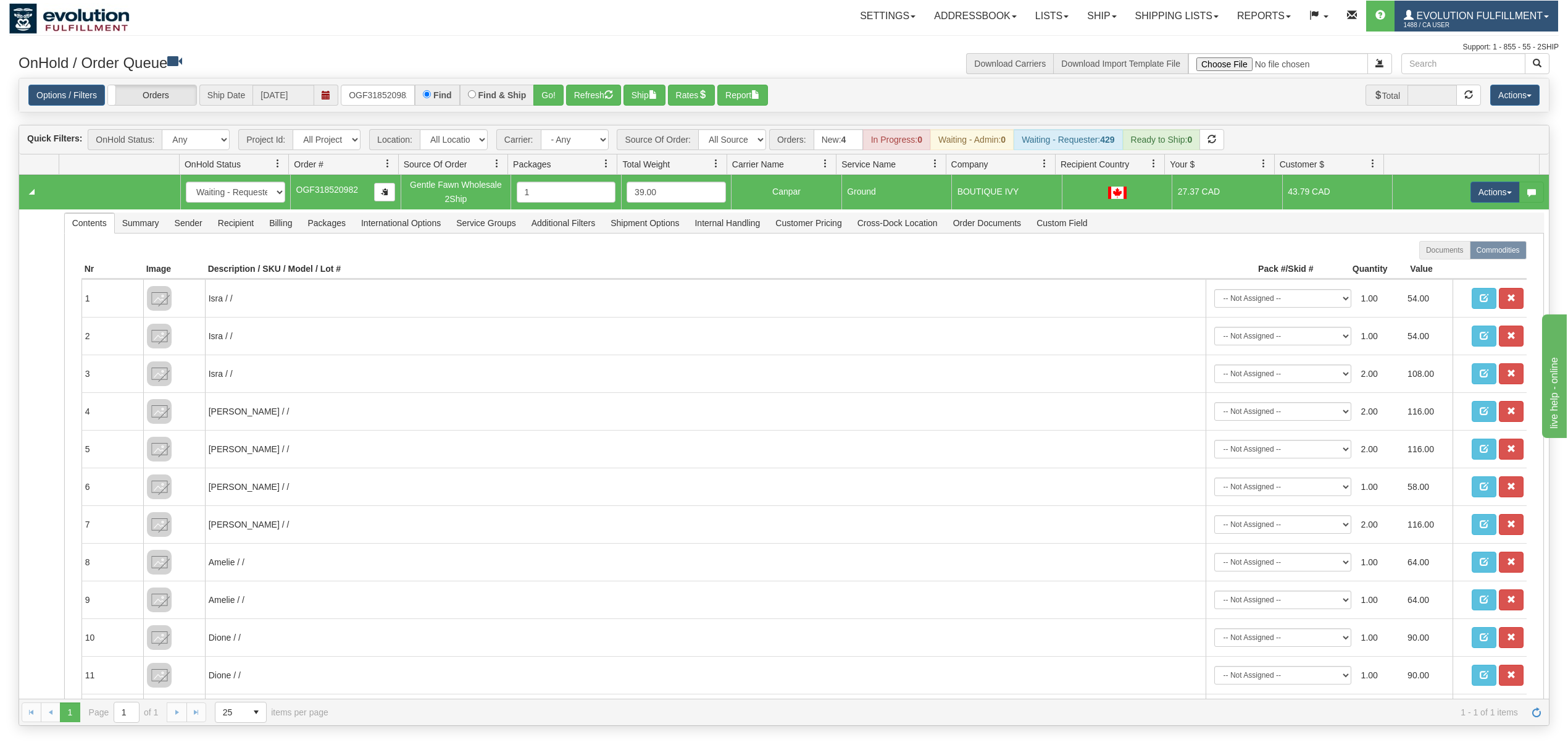
drag, startPoint x: 1442, startPoint y: 33, endPoint x: 1458, endPoint y: 26, distance: 17.5
click at [1443, 34] on div at bounding box center [784, 34] width 1550 height 1
drag, startPoint x: 1467, startPoint y: 19, endPoint x: 1477, endPoint y: 22, distance: 10.4
click at [1468, 19] on span "1488 / CA User" at bounding box center [1449, 26] width 92 height 12
click at [1483, 70] on link "LOG OUT" at bounding box center [1495, 75] width 125 height 16
